Goal: Task Accomplishment & Management: Manage account settings

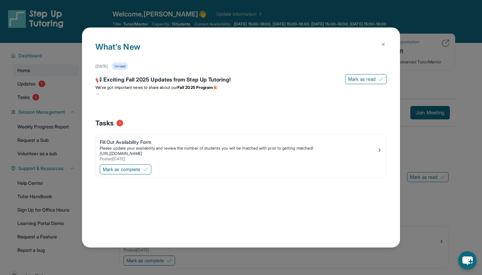
click at [383, 45] on img at bounding box center [383, 44] width 5 height 5
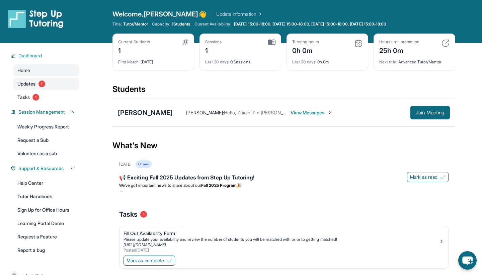
click at [58, 85] on link "Updates 1" at bounding box center [46, 84] width 66 height 12
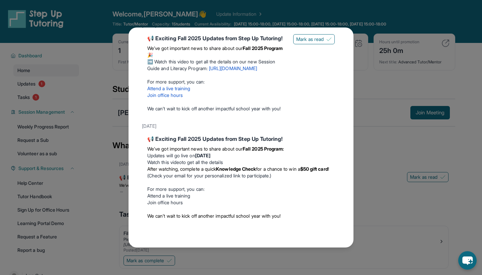
scroll to position [48, 0]
click at [80, 154] on div "Updates [DATE] 📢 Exciting Fall 2025 Updates from Step Up Tutoring! We’ve got im…" at bounding box center [241, 137] width 482 height 275
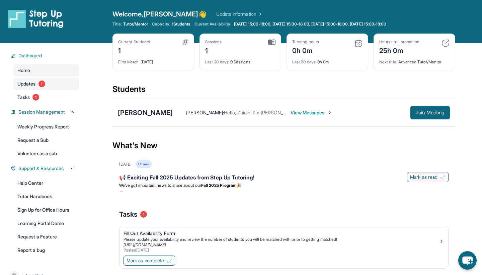
click at [40, 84] on span "1" at bounding box center [42, 83] width 7 height 7
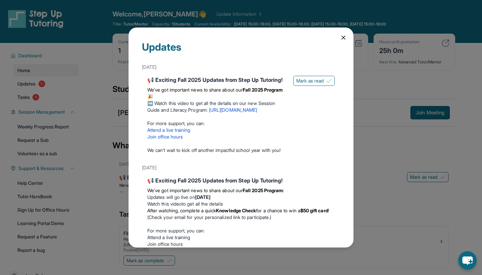
scroll to position [0, 0]
click at [308, 80] on span "Mark as read" at bounding box center [309, 80] width 27 height 7
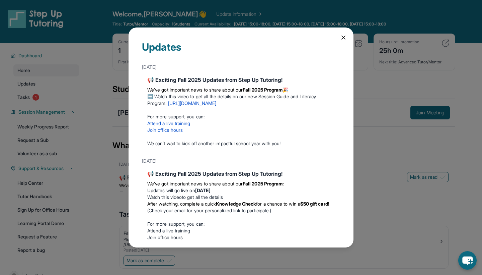
click at [345, 38] on icon at bounding box center [343, 37] width 7 height 7
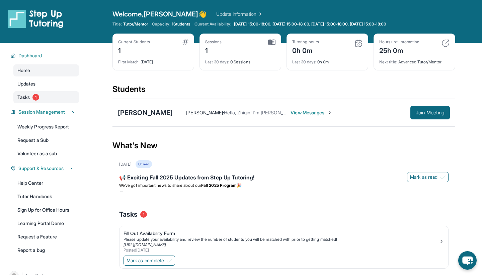
click at [31, 93] on link "Tasks 1" at bounding box center [46, 97] width 66 height 12
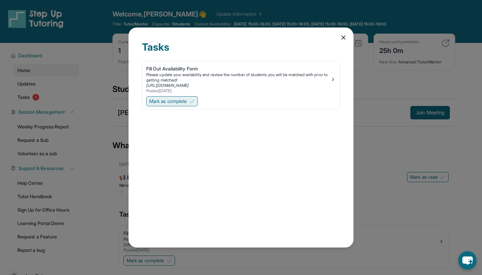
click at [190, 100] on button "Mark as complete" at bounding box center [172, 101] width 52 height 10
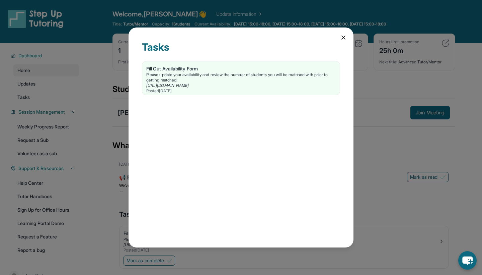
click at [345, 38] on icon at bounding box center [343, 37] width 7 height 7
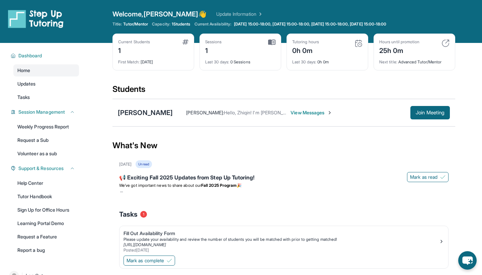
click at [129, 51] on div "1" at bounding box center [134, 50] width 32 height 11
click at [291, 114] on span "View Messages" at bounding box center [312, 112] width 42 height 7
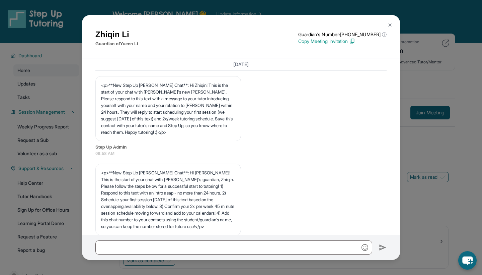
scroll to position [422, 0]
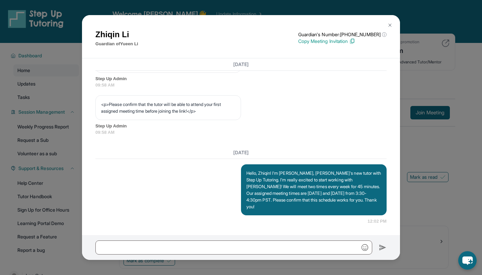
click at [388, 24] on img at bounding box center [390, 24] width 5 height 5
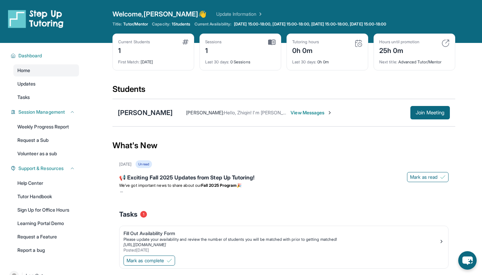
scroll to position [0, 0]
click at [445, 42] on img at bounding box center [446, 43] width 8 height 8
click at [169, 261] on img at bounding box center [169, 260] width 5 height 5
